Goal: Contribute content: Contribute content

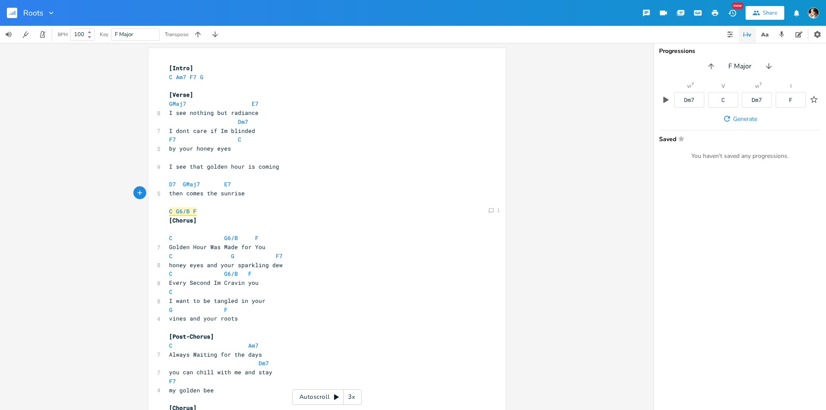
click at [253, 198] on pre "​" at bounding box center [322, 202] width 311 height 9
click at [271, 120] on pre "Dm7" at bounding box center [322, 122] width 311 height 9
click at [204, 83] on pre "​" at bounding box center [322, 86] width 311 height 9
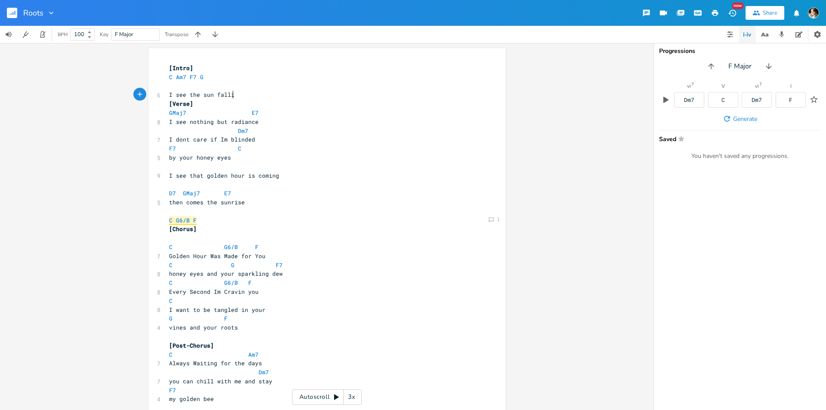
type textarea "I see the sun falling"
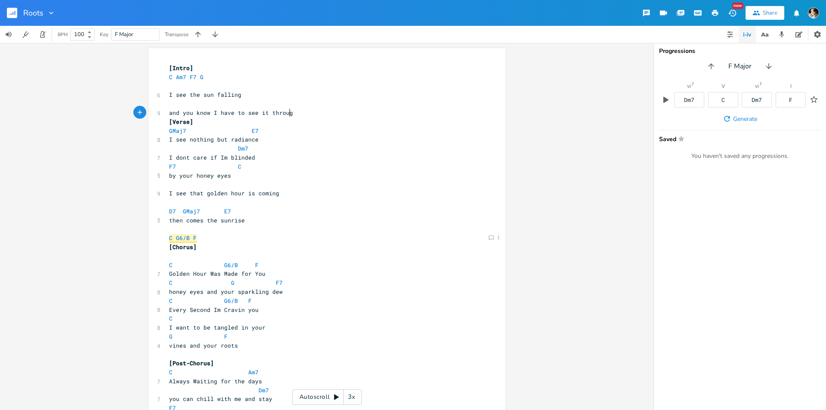
type textarea "and you know I have to see it through"
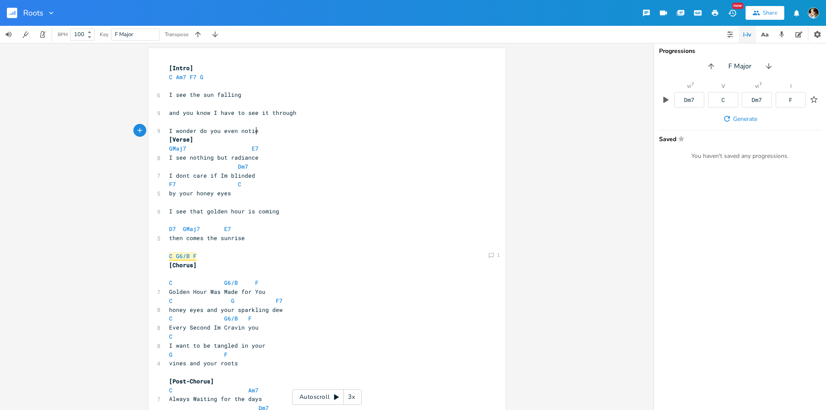
type textarea "I wonder do you even notiec"
type textarea "ce"
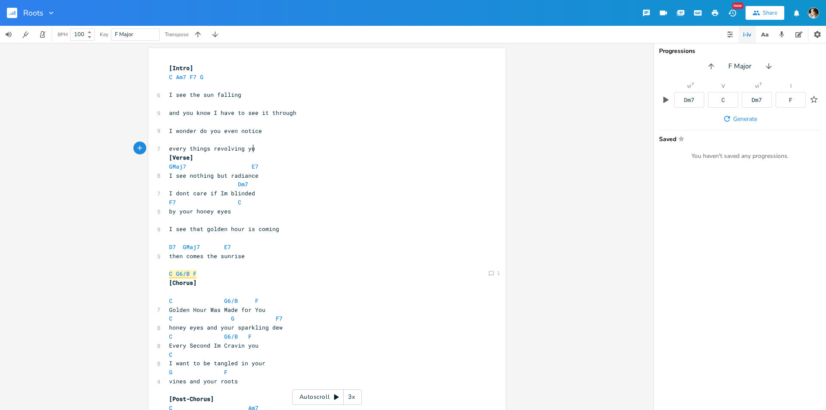
type textarea "every things revolving you"
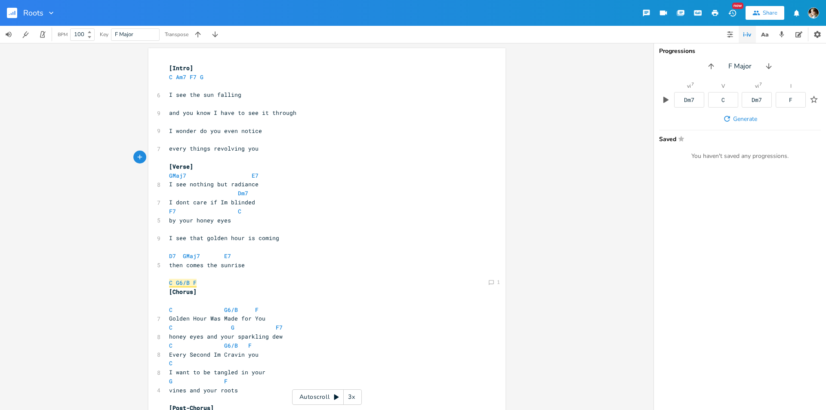
click at [256, 157] on pre "​" at bounding box center [322, 157] width 311 height 9
click at [209, 89] on pre "​" at bounding box center [322, 86] width 311 height 9
click at [231, 87] on pre "​" at bounding box center [322, 86] width 311 height 9
type textarea "Dm7"
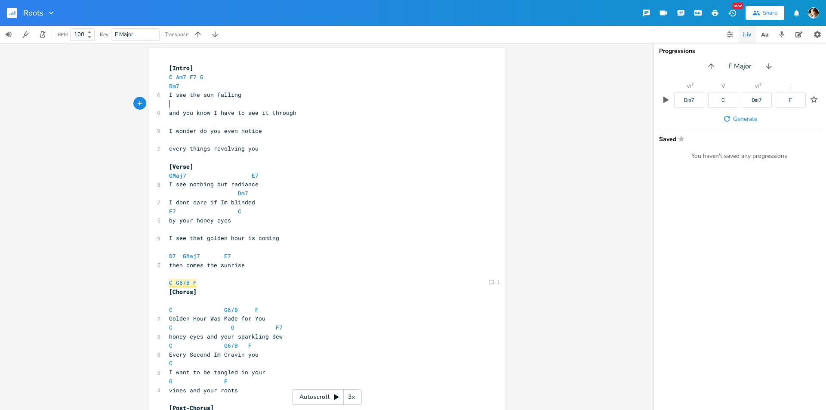
click at [248, 105] on pre "​" at bounding box center [322, 103] width 311 height 9
type textarea "F7"
click at [271, 105] on pre "F7" at bounding box center [322, 103] width 311 height 9
click at [269, 127] on pre "I wonder do you even notice" at bounding box center [322, 131] width 311 height 9
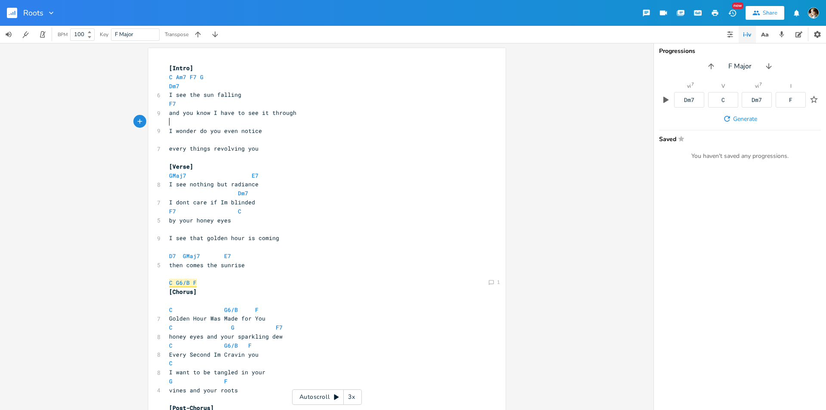
click at [263, 119] on pre "​" at bounding box center [322, 122] width 311 height 9
click at [253, 88] on pre "Dm7" at bounding box center [322, 86] width 311 height 9
click at [253, 145] on span "every things revolving you" at bounding box center [214, 149] width 90 height 8
click at [259, 138] on pre "​" at bounding box center [322, 139] width 311 height 9
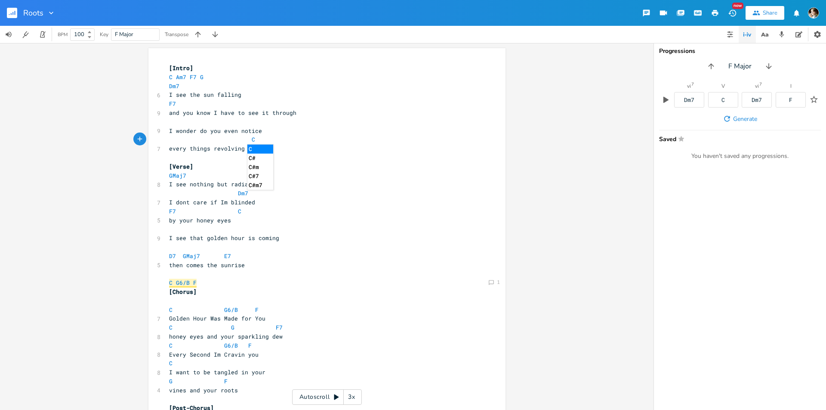
type textarea "C"
click at [257, 145] on li "C" at bounding box center [260, 149] width 26 height 9
click at [221, 123] on pre "​" at bounding box center [322, 122] width 311 height 9
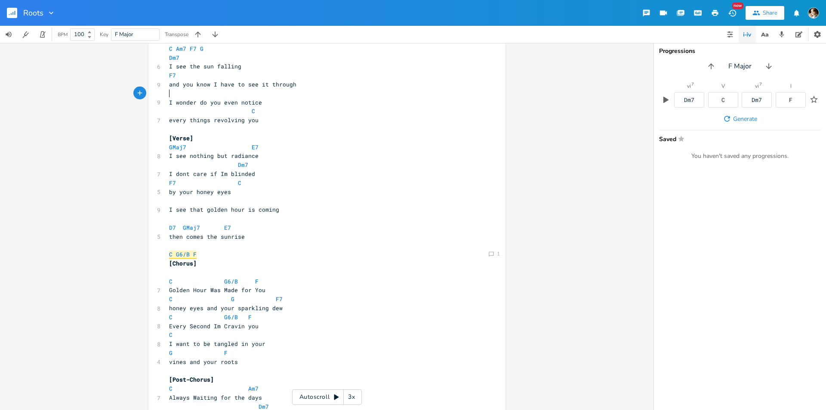
scroll to position [0, 0]
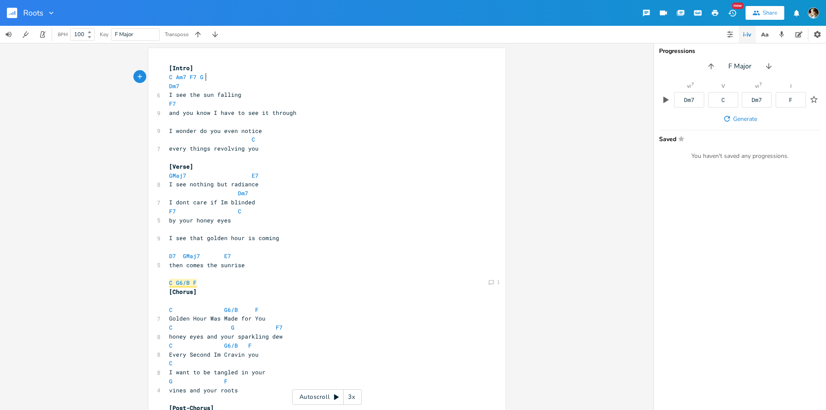
click at [217, 78] on pre "C Am7 F7 G" at bounding box center [322, 77] width 311 height 9
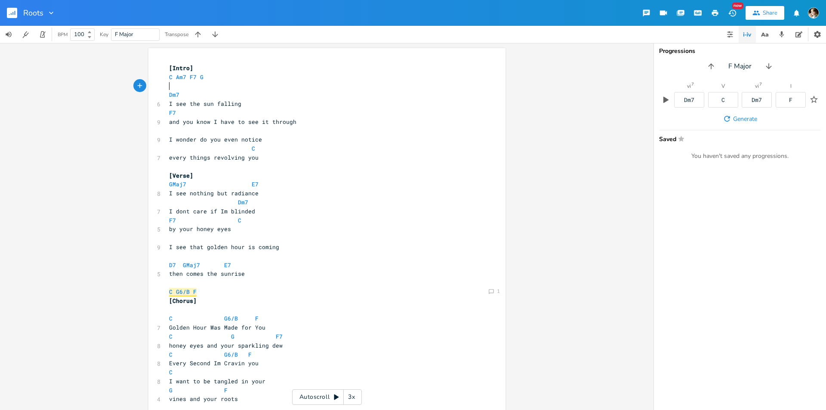
click at [222, 98] on pre "Dm7" at bounding box center [322, 94] width 311 height 9
type textarea "F7"
click at [190, 111] on pre "F7" at bounding box center [322, 112] width 311 height 9
type textarea "Am7"
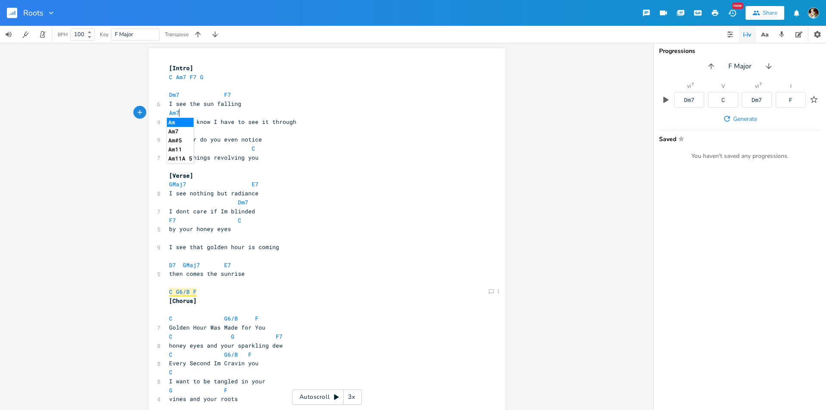
scroll to position [0, 12]
click at [296, 123] on pre "and you know I have to see it through" at bounding box center [322, 122] width 311 height 9
click at [284, 112] on pre "Am7" at bounding box center [322, 112] width 311 height 9
type textarea "C"
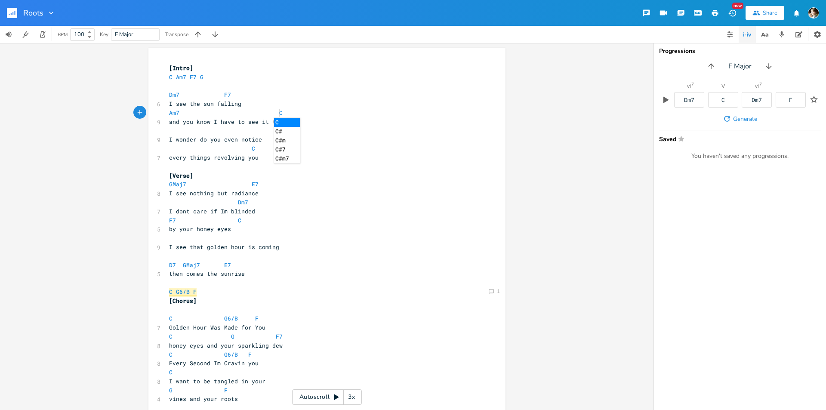
click at [246, 129] on pre "​" at bounding box center [322, 131] width 311 height 9
click at [254, 228] on pre "by your honey eyes" at bounding box center [322, 229] width 311 height 9
click at [300, 258] on pre "​" at bounding box center [322, 256] width 311 height 9
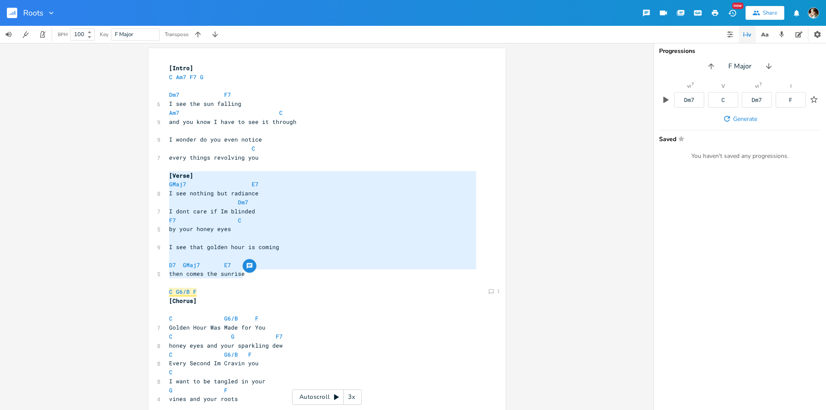
drag, startPoint x: 261, startPoint y: 276, endPoint x: 161, endPoint y: 178, distance: 139.7
type textarea "[Verse] GMaj7 E7 I see nothing but radiance Dm7 I dont care if Im blinded F7 C …"
click at [242, 192] on span "I see nothing but radiance" at bounding box center [214, 193] width 90 height 8
